Goal: Transaction & Acquisition: Register for event/course

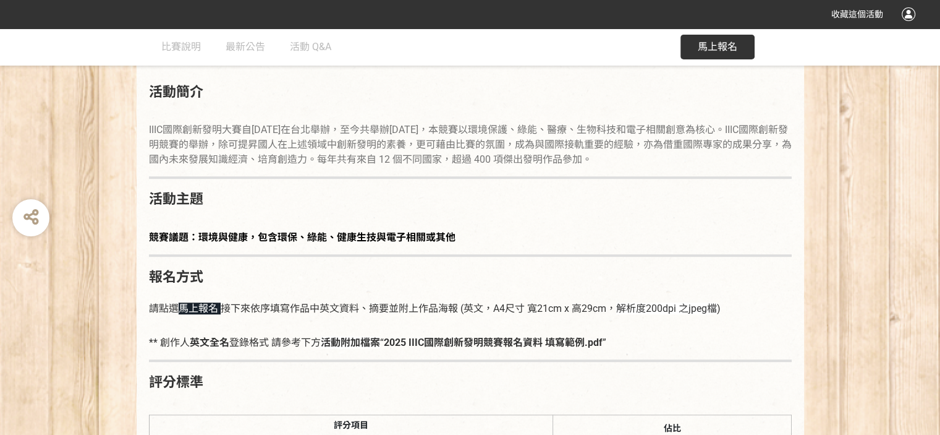
scroll to position [655, 0]
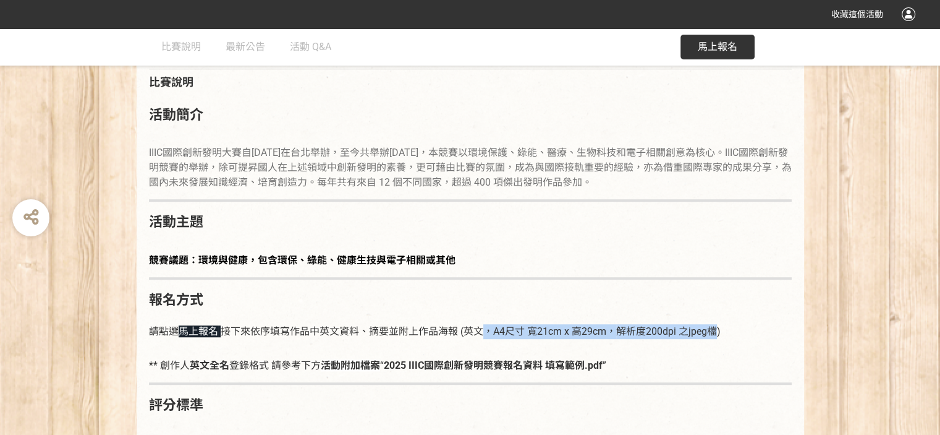
drag, startPoint x: 474, startPoint y: 331, endPoint x: 725, endPoint y: 328, distance: 250.4
click at [725, 328] on p "請點選 馬上報名 接下來依序填寫作品中英文資料、摘要並附上作品海報 (英文，A4尺寸 寬21cm x 高29cm， 解析度200dpi 之jpeg檔 )" at bounding box center [470, 325] width 643 height 28
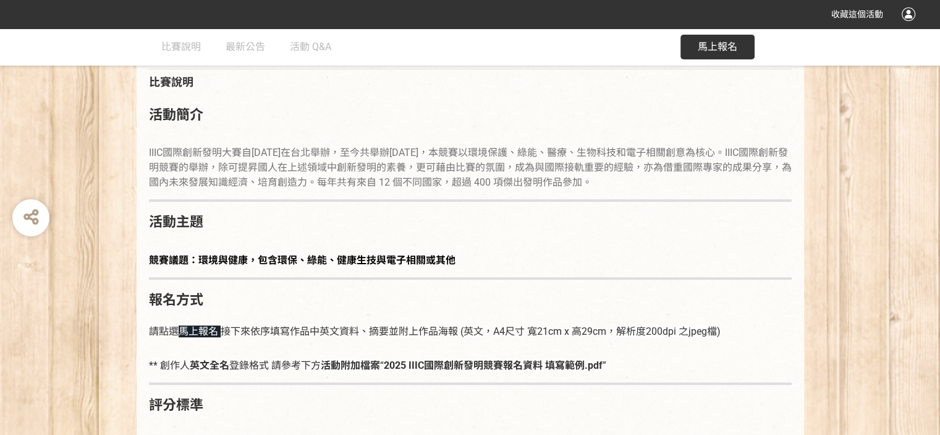
click at [357, 331] on span "接下來依序填寫作品中英文資料、摘要並附上作品海報 (英文，A4尺寸 寬21cm x 高29cm，" at bounding box center [419, 331] width 396 height 12
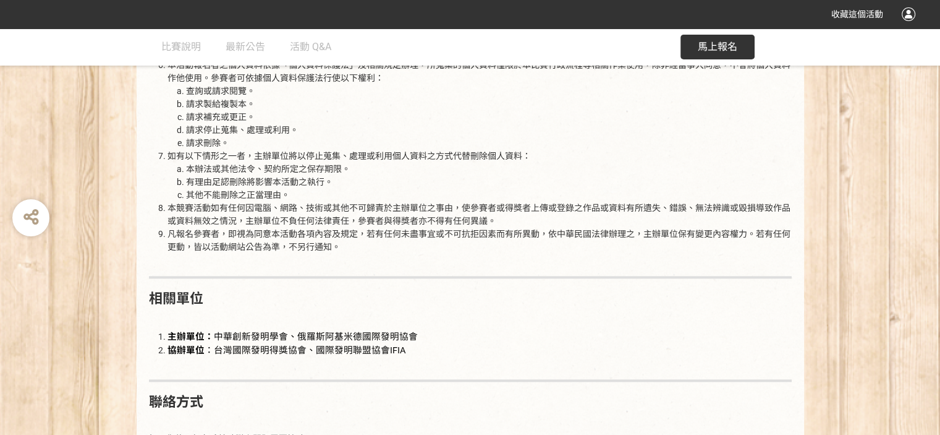
scroll to position [1768, 0]
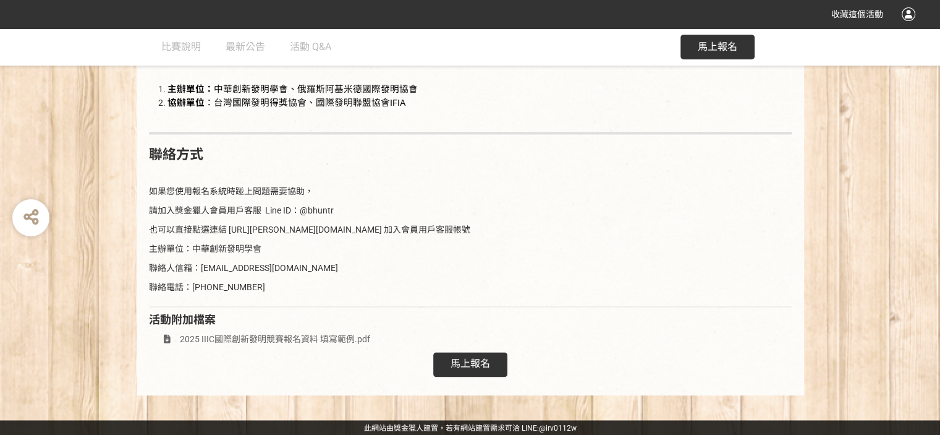
click at [470, 360] on span "馬上報名" at bounding box center [471, 363] width 40 height 12
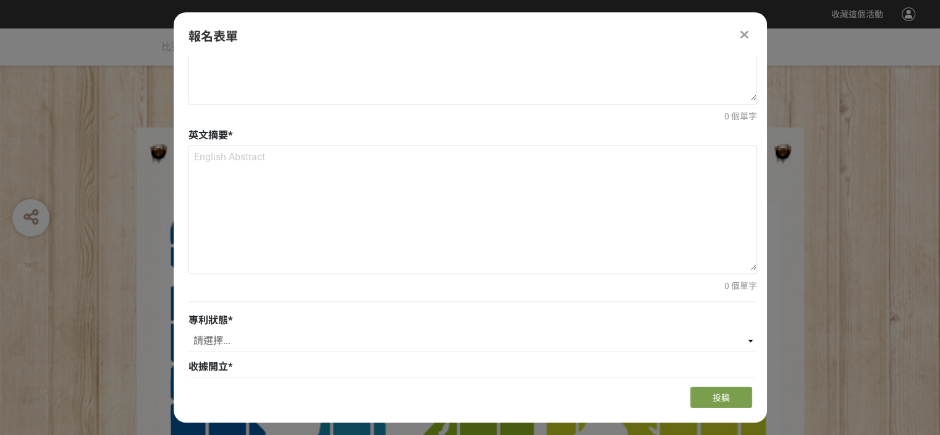
scroll to position [1298, 0]
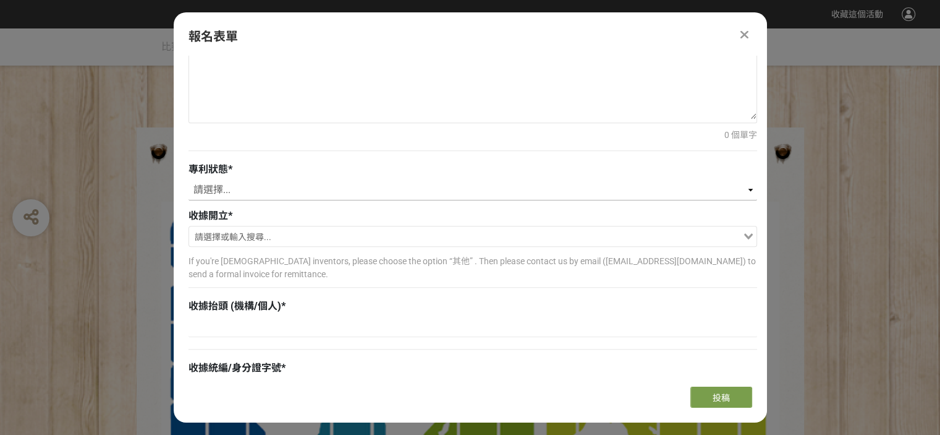
click at [240, 189] on select "請選擇... 已獲得專利 申請中 無專利" at bounding box center [473, 189] width 569 height 21
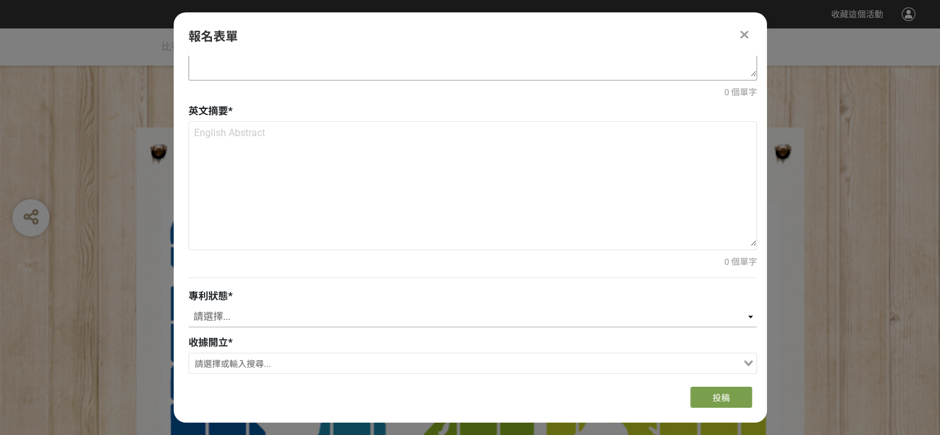
scroll to position [872, 0]
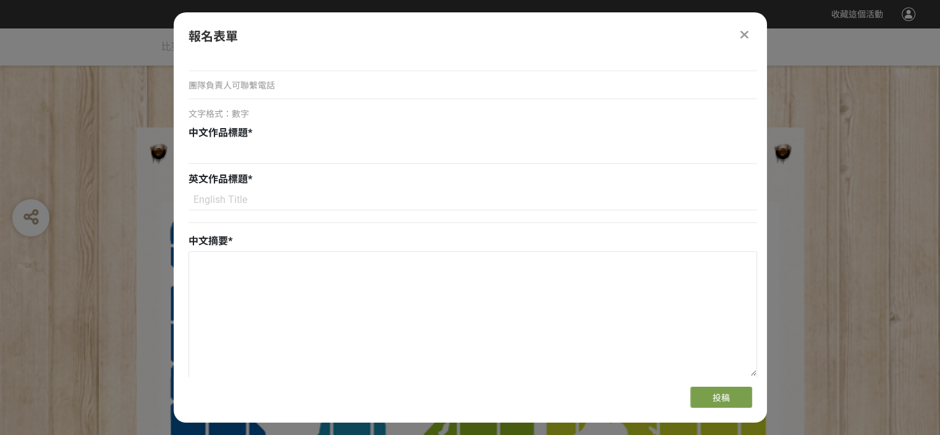
click at [738, 32] on div at bounding box center [745, 34] width 15 height 15
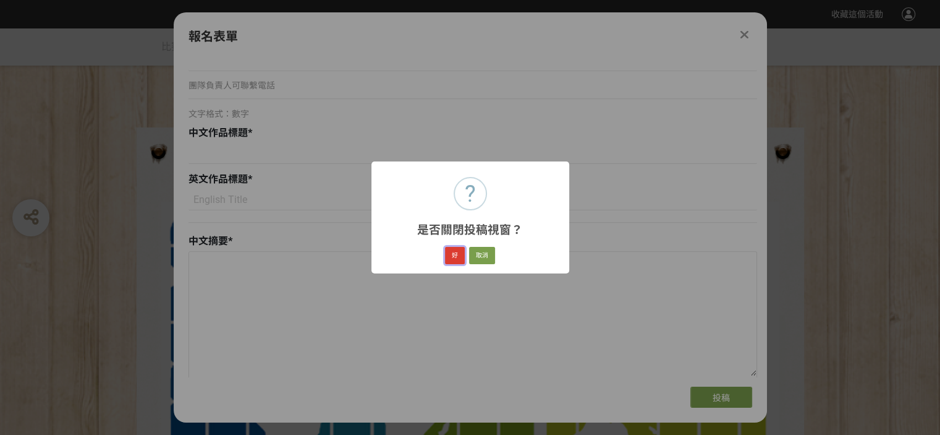
click at [453, 256] on button "好" at bounding box center [455, 255] width 20 height 17
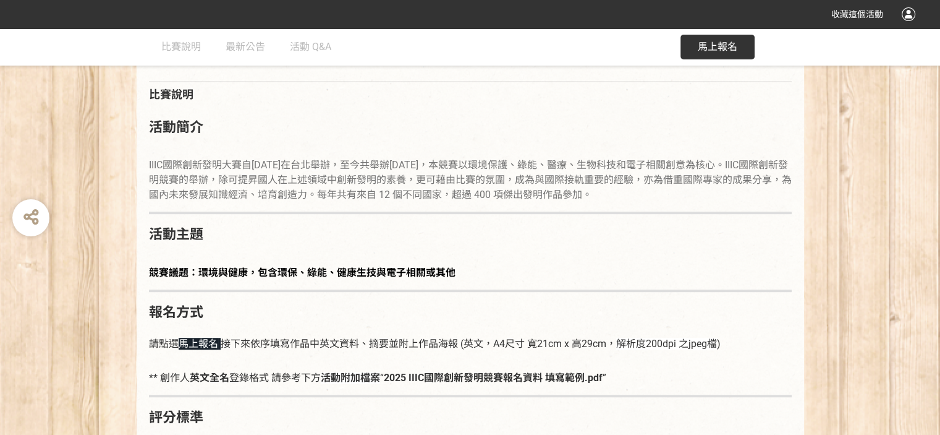
scroll to position [645, 0]
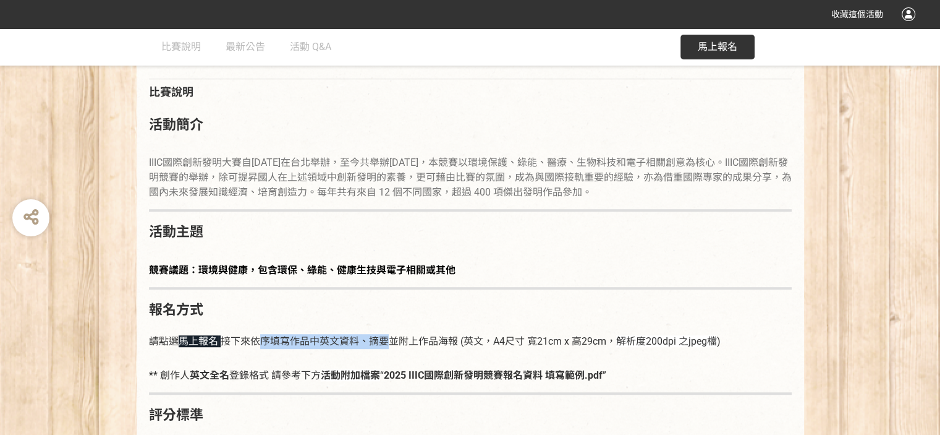
drag, startPoint x: 255, startPoint y: 341, endPoint x: 377, endPoint y: 348, distance: 122.6
click at [377, 348] on p "請點選 馬上報名 接下來依序填寫作品中英文資料、摘要並附上作品海報 (英文，A4尺寸 寬21cm x 高29cm， 解析度200dpi 之jpeg檔 )" at bounding box center [470, 335] width 643 height 28
click at [420, 346] on span "接下來依序填寫作品中英文資料、摘要並附上作品海報 (英文，A4尺寸 寬21cm x 高29cm，" at bounding box center [419, 341] width 396 height 12
drag, startPoint x: 383, startPoint y: 343, endPoint x: 398, endPoint y: 346, distance: 15.0
click at [398, 346] on span "接下來依序填寫作品中英文資料、摘要並附上作品海報 (英文，A4尺寸 寬21cm x 高29cm，" at bounding box center [419, 341] width 396 height 12
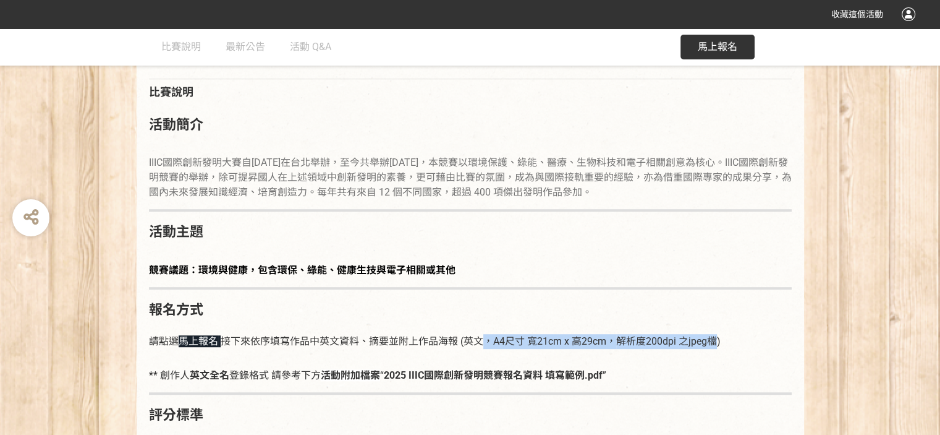
drag, startPoint x: 477, startPoint y: 344, endPoint x: 725, endPoint y: 347, distance: 247.9
click at [725, 347] on p "請點選 馬上報名 接下來依序填寫作品中英文資料、摘要並附上作品海報 (英文，A4尺寸 寬21cm x 高29cm， 解析度200dpi 之jpeg檔 )" at bounding box center [470, 335] width 643 height 28
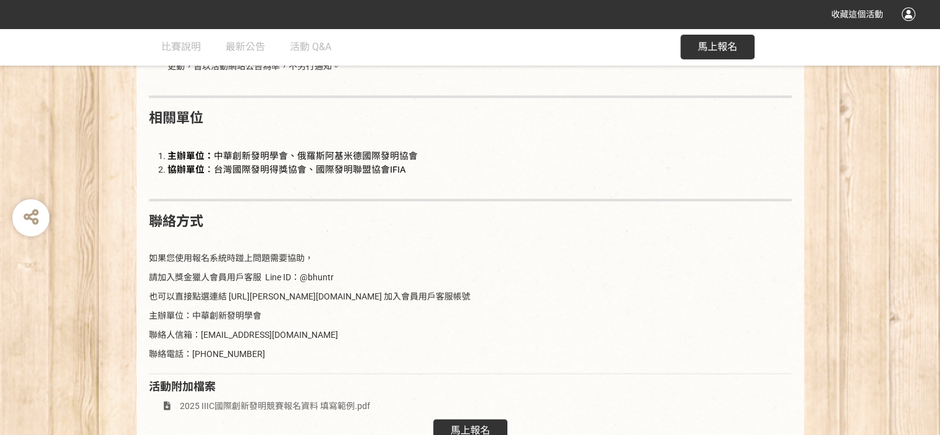
scroll to position [1768, 0]
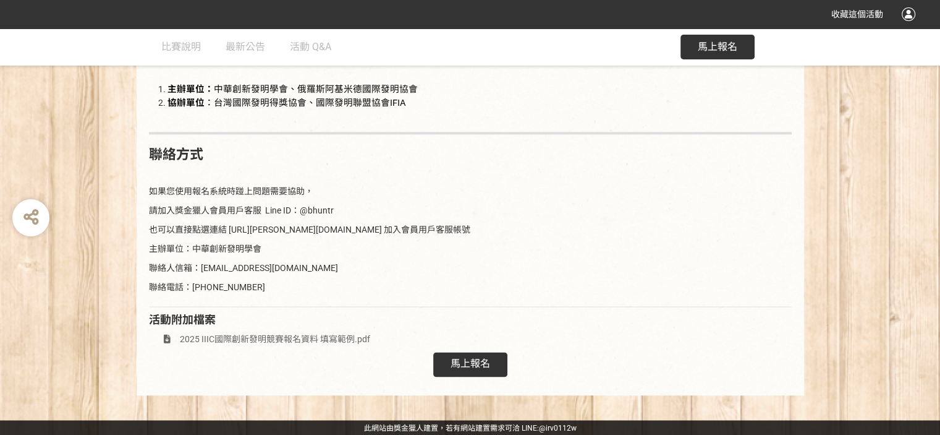
click at [238, 336] on span "2025 IIIC國際創新發明競賽報名資料 填寫範例.pdf" at bounding box center [275, 339] width 190 height 10
